Goal: Task Accomplishment & Management: Complete application form

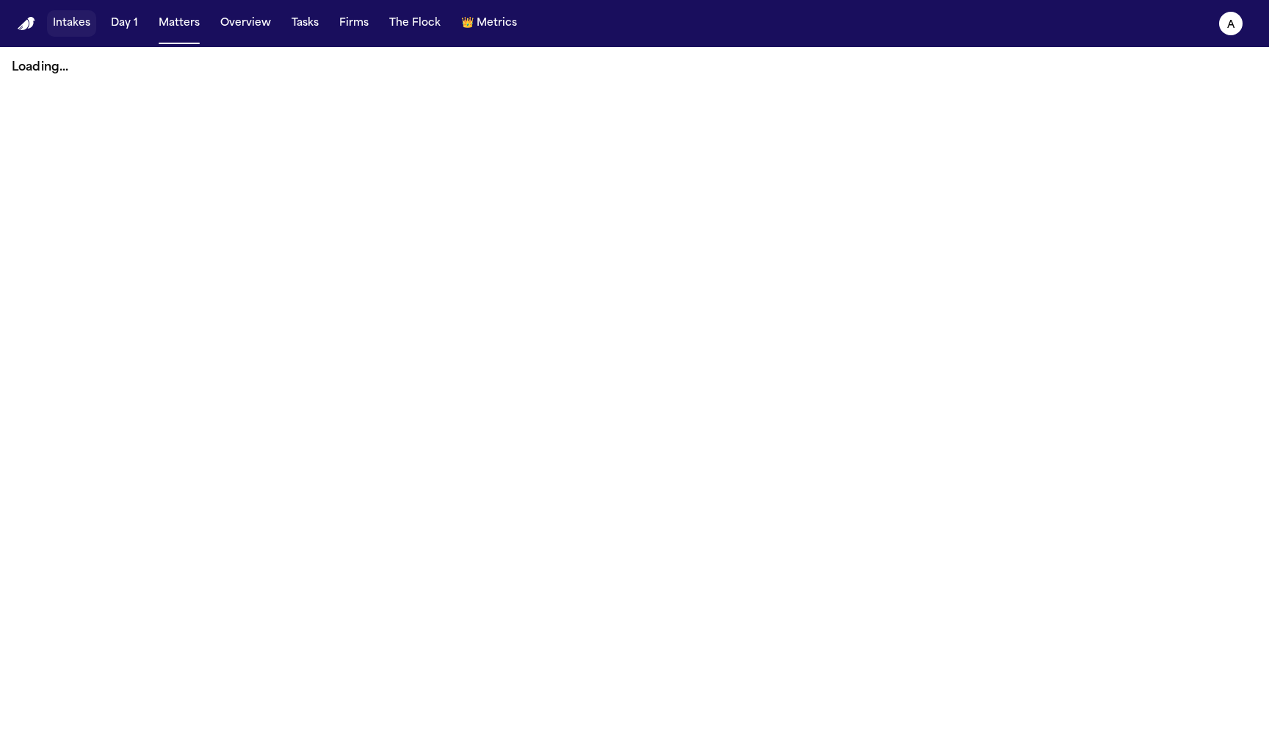
click at [69, 28] on button "Intakes" at bounding box center [71, 23] width 49 height 26
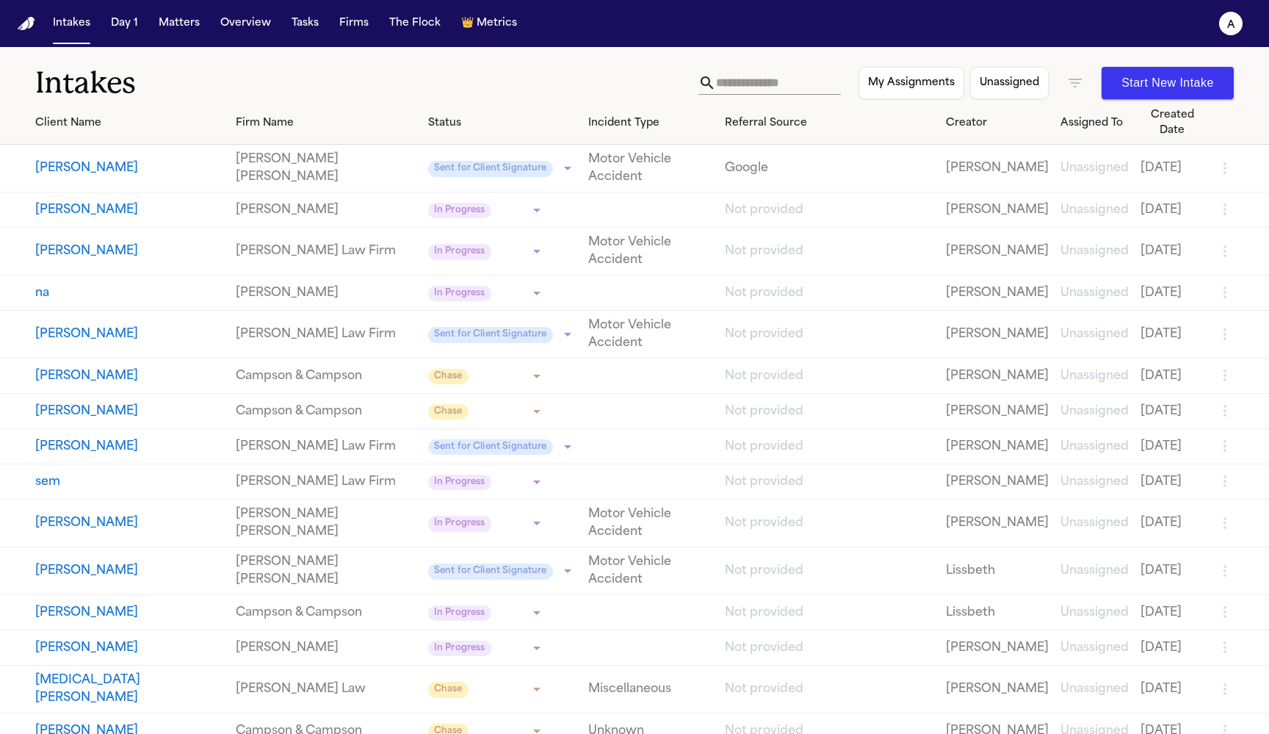
click at [80, 159] on button "[PERSON_NAME]" at bounding box center [129, 168] width 189 height 18
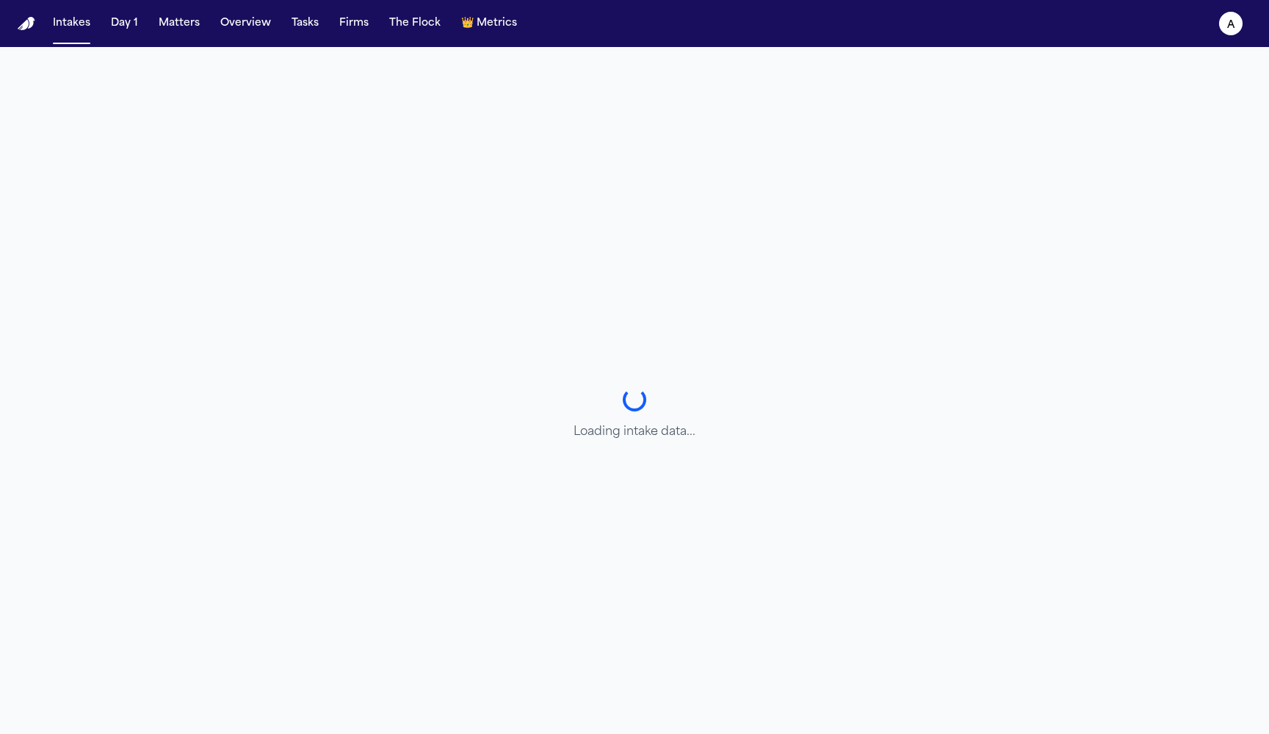
select select "**********"
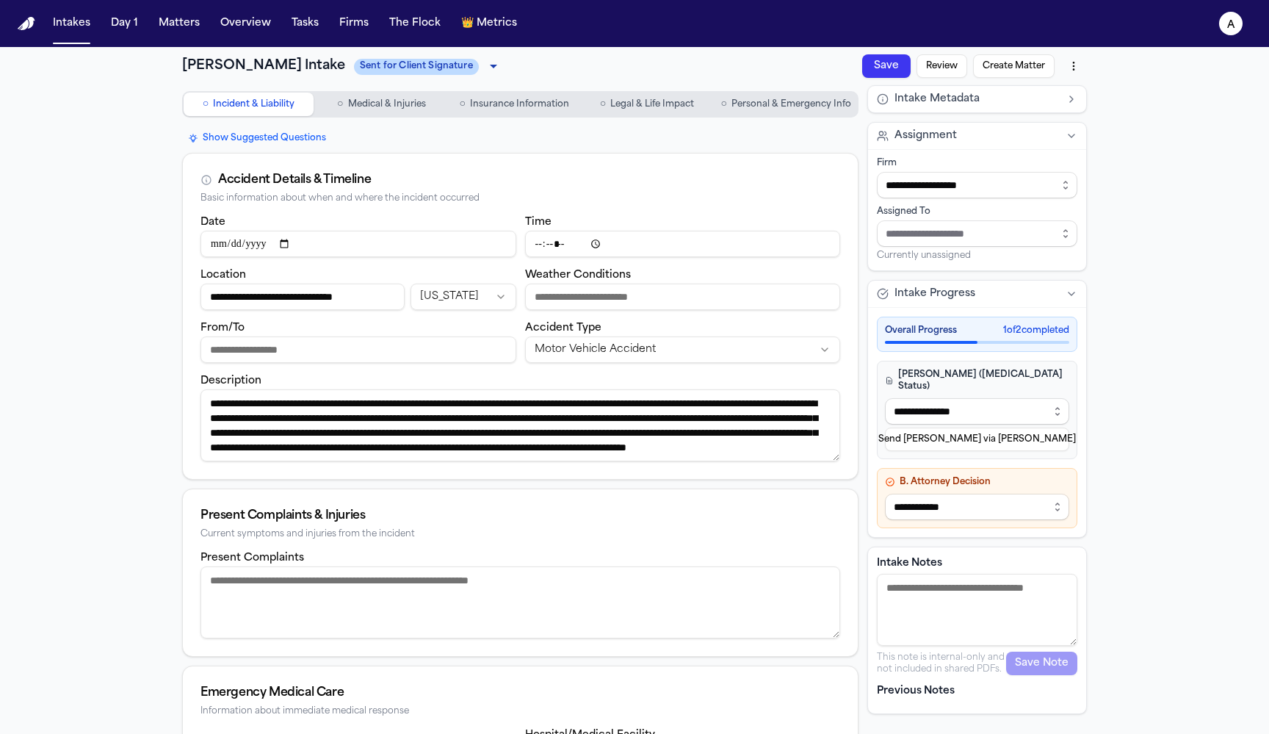
click at [397, 107] on span "Medical & Injuries" at bounding box center [387, 104] width 78 height 12
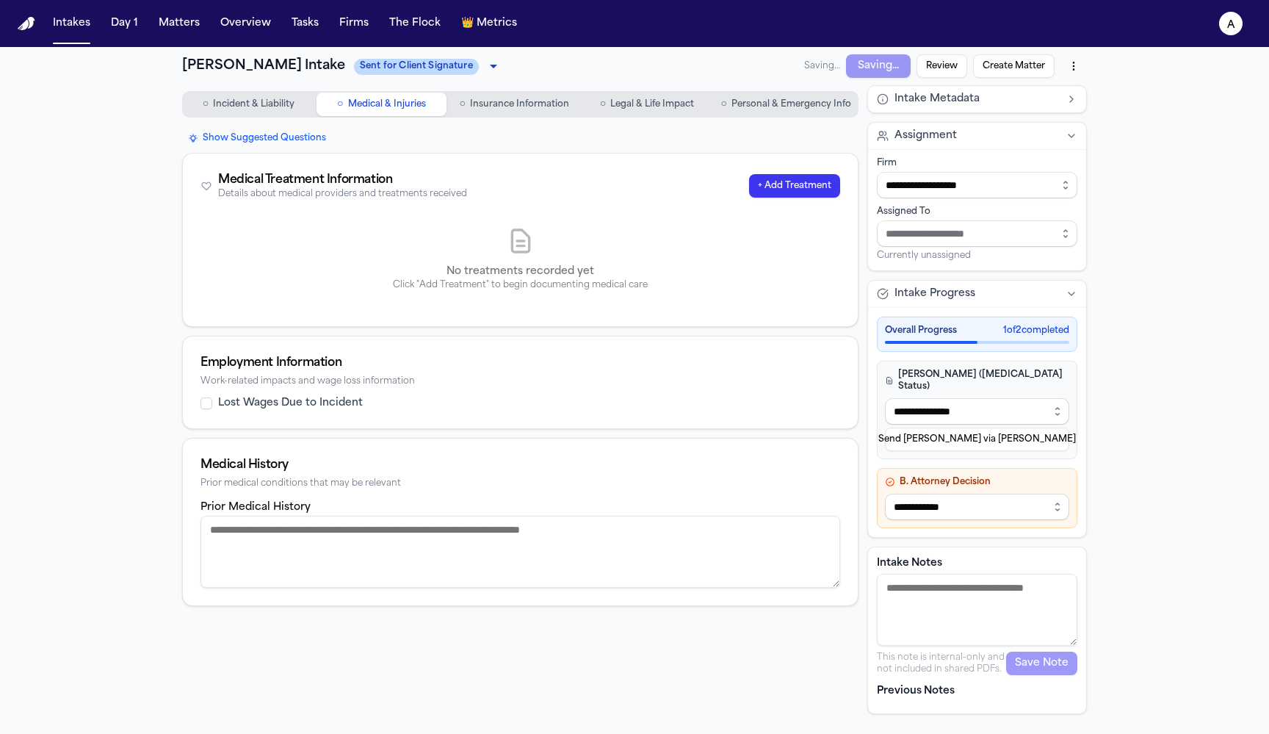
click at [778, 188] on button "+ Add Treatment" at bounding box center [794, 185] width 91 height 23
click at [770, 184] on button "+ Add Treatment" at bounding box center [794, 185] width 91 height 23
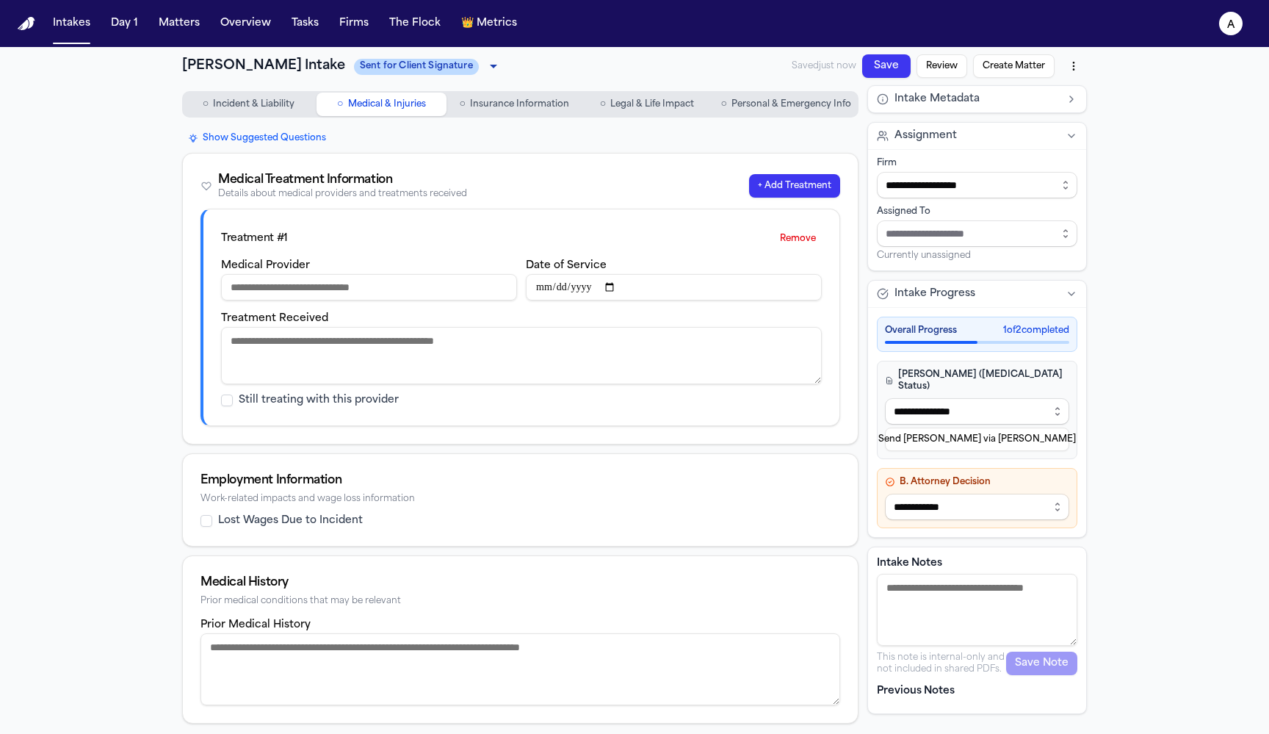
click at [806, 237] on button "Remove" at bounding box center [798, 238] width 48 height 23
